Goal: Navigation & Orientation: Understand site structure

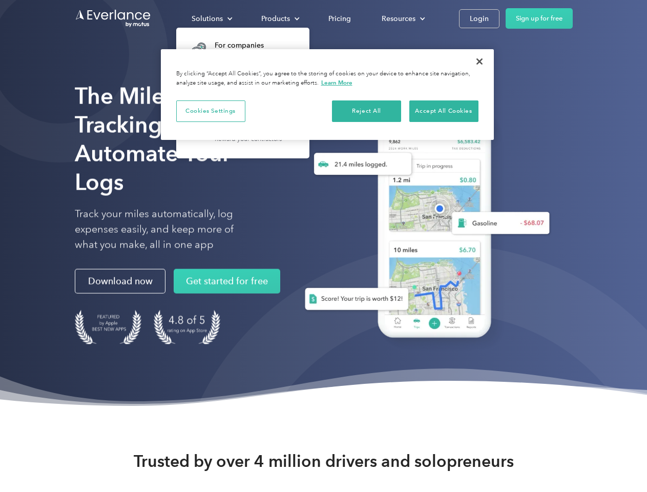
click at [212, 18] on div "Solutions" at bounding box center [207, 18] width 31 height 13
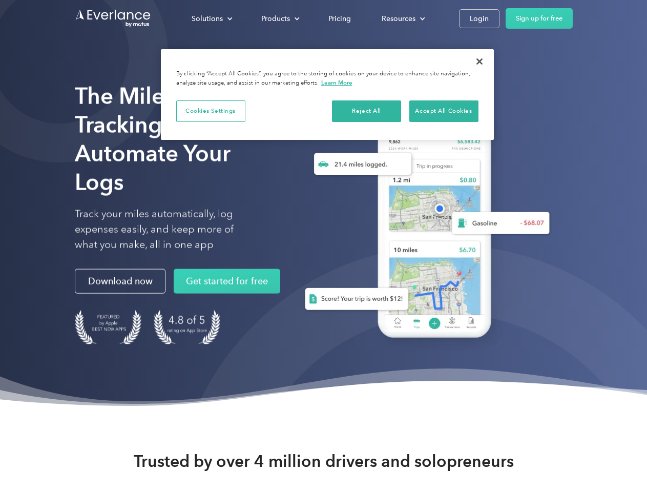
click at [279, 18] on div "Products" at bounding box center [275, 18] width 29 height 13
click at [402, 18] on div "Resources" at bounding box center [399, 18] width 34 height 13
click at [211, 111] on button "Cookies Settings" at bounding box center [210, 111] width 69 height 22
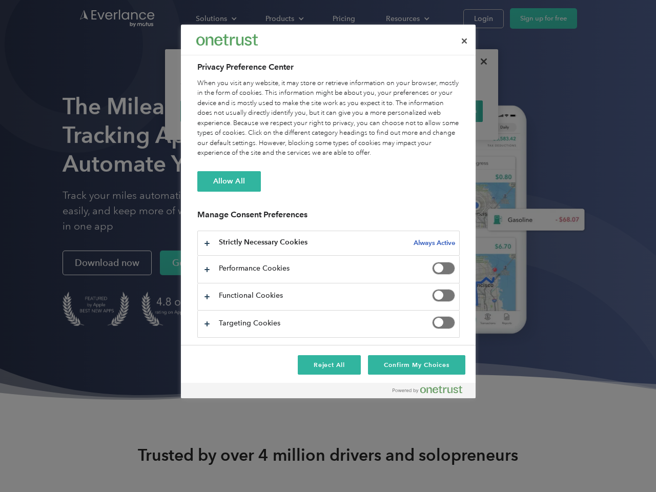
click at [367, 111] on div "When you visit any website, it may store or retrieve information on your browse…" at bounding box center [328, 118] width 262 height 80
click at [444, 111] on div "When you visit any website, it may store or retrieve information on your browse…" at bounding box center [328, 118] width 262 height 80
click at [480, 61] on div at bounding box center [328, 246] width 656 height 492
